Goal: Task Accomplishment & Management: Use online tool/utility

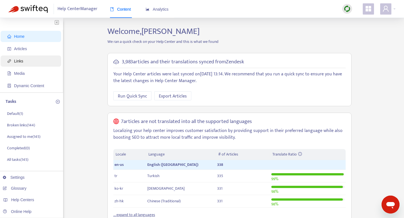
click at [22, 60] on span "Links" at bounding box center [18, 61] width 9 height 4
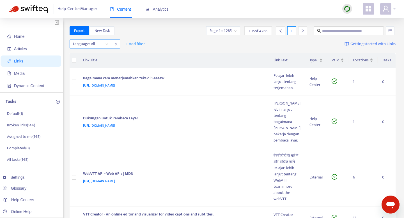
click at [107, 44] on div "Language: All" at bounding box center [91, 44] width 42 height 8
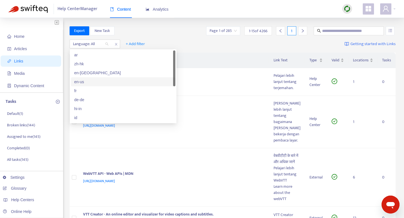
click at [90, 82] on div "en-us" at bounding box center [123, 82] width 98 height 6
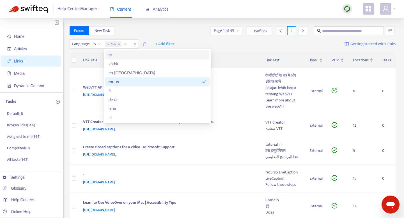
click at [146, 33] on div "Export New Task Page 1 of 45 1 - 15 of 662 1" at bounding box center [233, 30] width 327 height 9
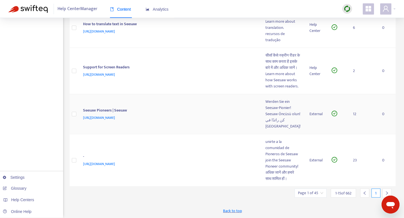
scroll to position [595, 0]
click at [387, 195] on icon "right" at bounding box center [387, 193] width 4 height 4
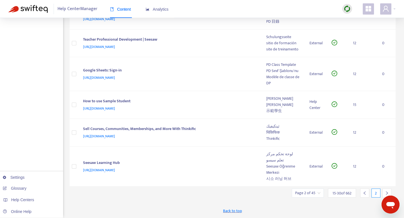
scroll to position [472, 0]
click at [348, 9] on img at bounding box center [347, 8] width 7 height 7
click at [359, 73] on link "Quick Sync" at bounding box center [359, 76] width 24 height 6
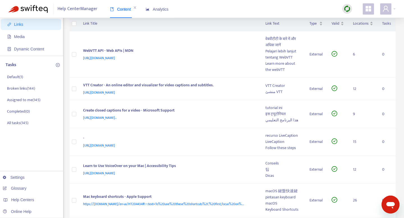
scroll to position [0, 0]
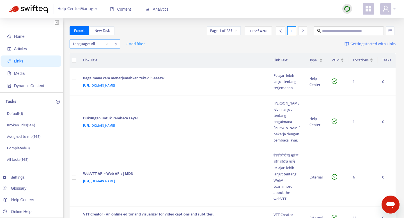
click at [107, 44] on div "Language: All" at bounding box center [91, 44] width 42 height 8
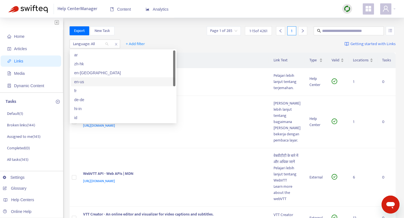
click at [99, 82] on div "en-us" at bounding box center [123, 82] width 98 height 6
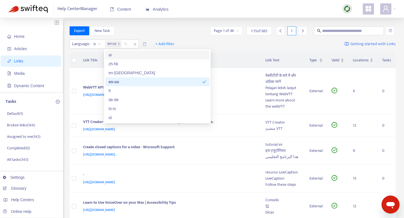
click at [190, 35] on div "Export New Task Page 1 of 46 1 - 15 of 685 1" at bounding box center [233, 30] width 327 height 9
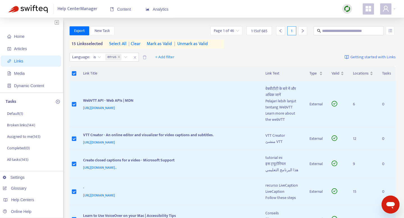
click at [118, 45] on span "select all" at bounding box center [117, 44] width 17 height 7
click at [84, 31] on span "Export" at bounding box center [79, 31] width 11 height 6
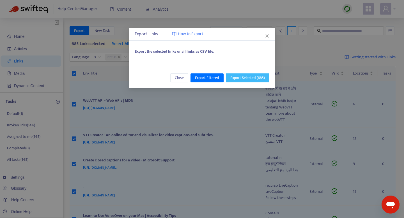
click at [256, 77] on span "Export Selected ( 685 )" at bounding box center [248, 78] width 35 height 6
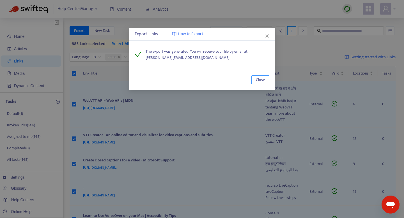
click at [259, 81] on span "Close" at bounding box center [260, 80] width 9 height 6
